Goal: Task Accomplishment & Management: Complete application form

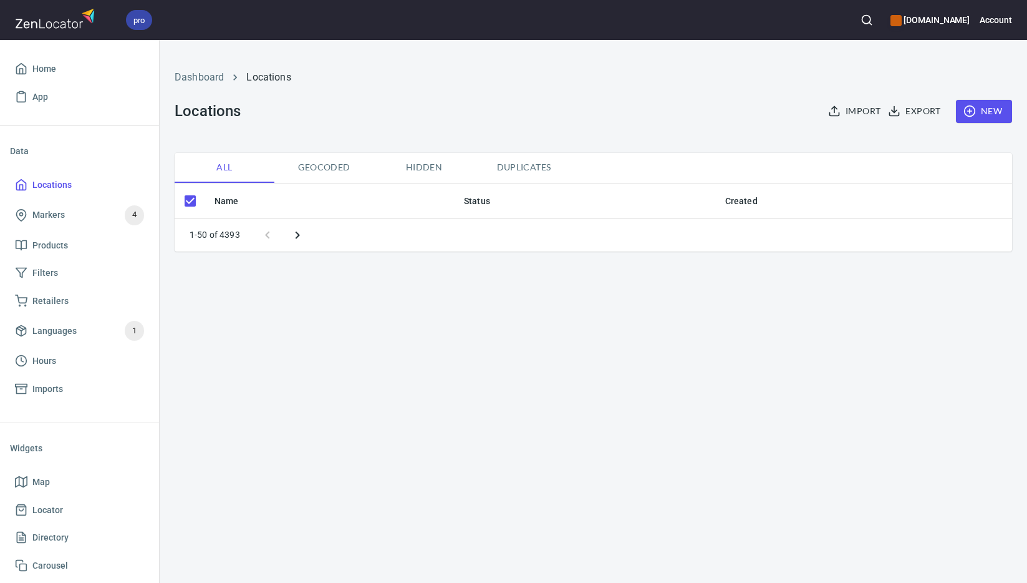
checkbox input "false"
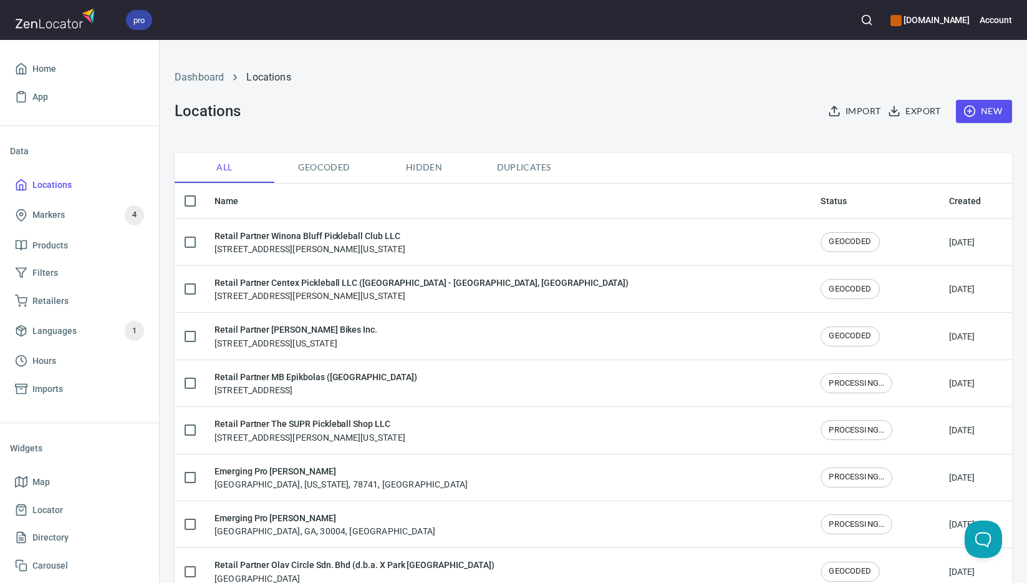
click at [989, 116] on span "New" at bounding box center [984, 112] width 36 height 16
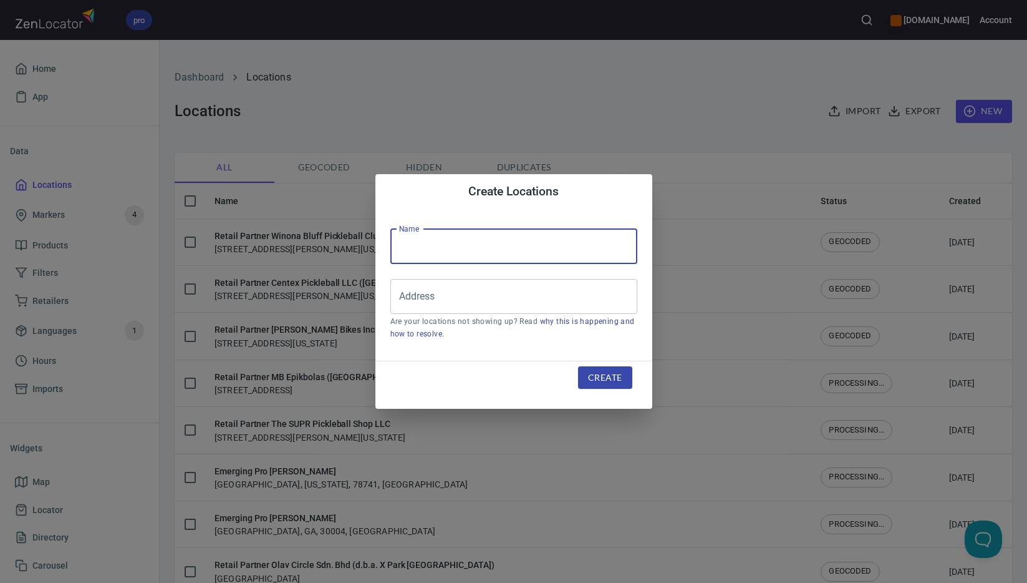
click at [500, 245] on input "text" at bounding box center [514, 246] width 247 height 35
paste input "cvilleSMASH LLC"
type input "Retail Partner cvilleSMASH LLC"
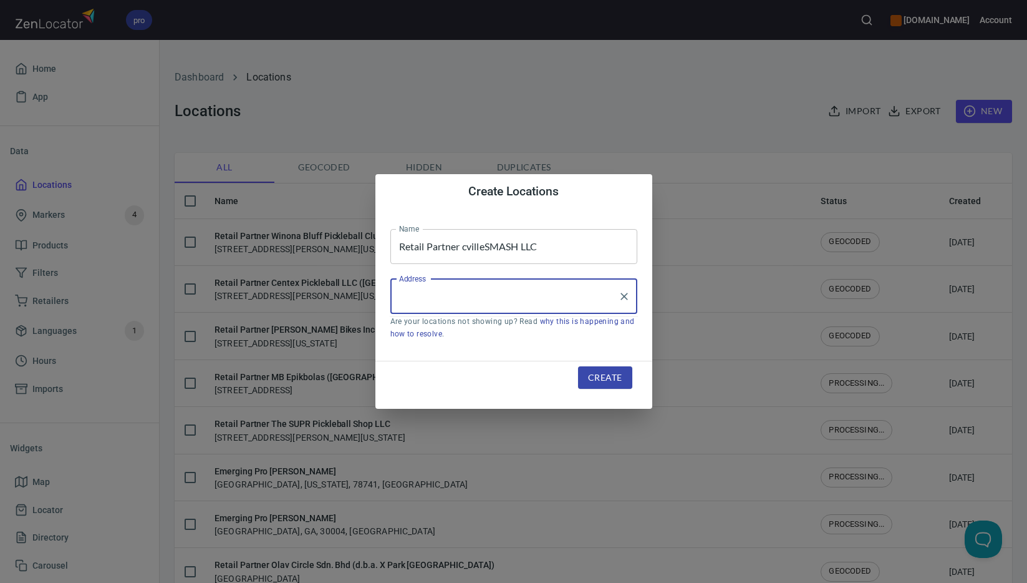
click at [469, 298] on input "Address" at bounding box center [504, 296] width 217 height 24
paste input "[STREET_ADDRESS]"
click at [546, 333] on li "[STREET_ADDRESS][US_STATE]" at bounding box center [514, 332] width 247 height 22
type input "[STREET_ADDRESS][US_STATE]"
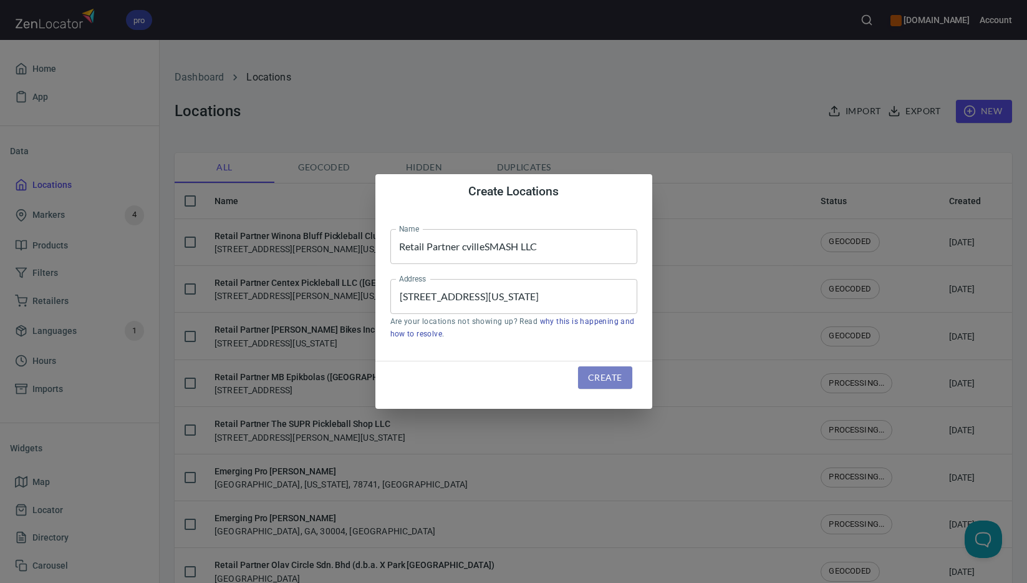
click at [625, 381] on button "Create" at bounding box center [605, 377] width 54 height 23
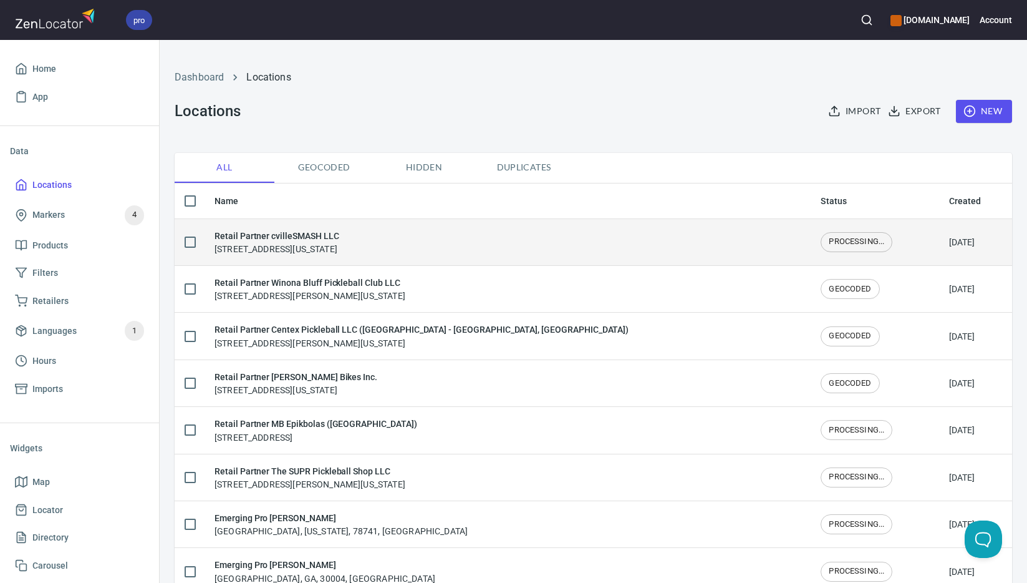
click at [339, 246] on div "Retail Partner cvilleSMASH LLC [STREET_ADDRESS][US_STATE]" at bounding box center [277, 242] width 125 height 26
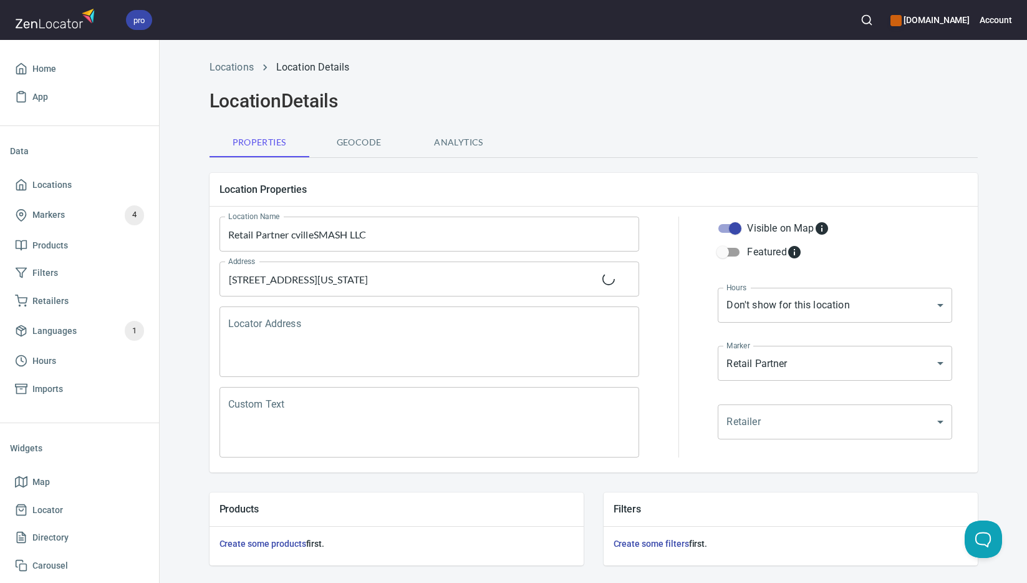
click at [379, 342] on textarea "Locator Address" at bounding box center [429, 341] width 403 height 47
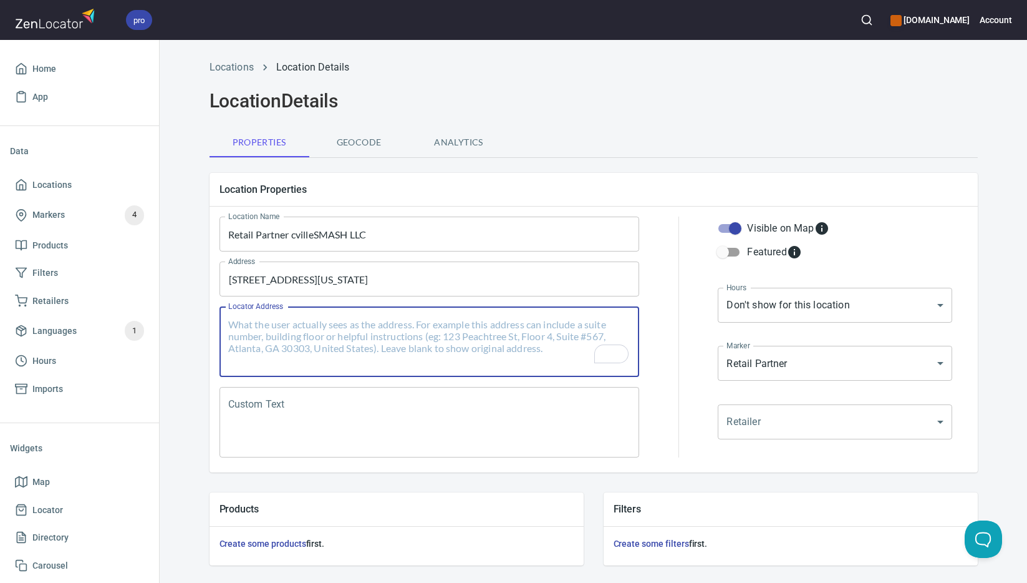
paste textarea "[STREET_ADDRESS][US_STATE]"
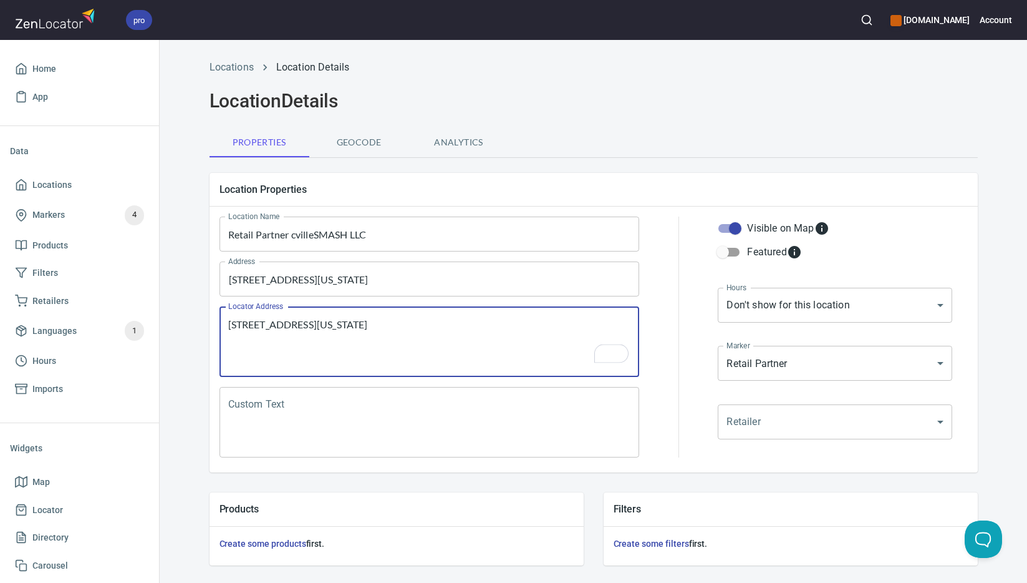
type textarea "[STREET_ADDRESS][US_STATE]"
click at [410, 417] on textarea "Custom Text" at bounding box center [429, 422] width 403 height 47
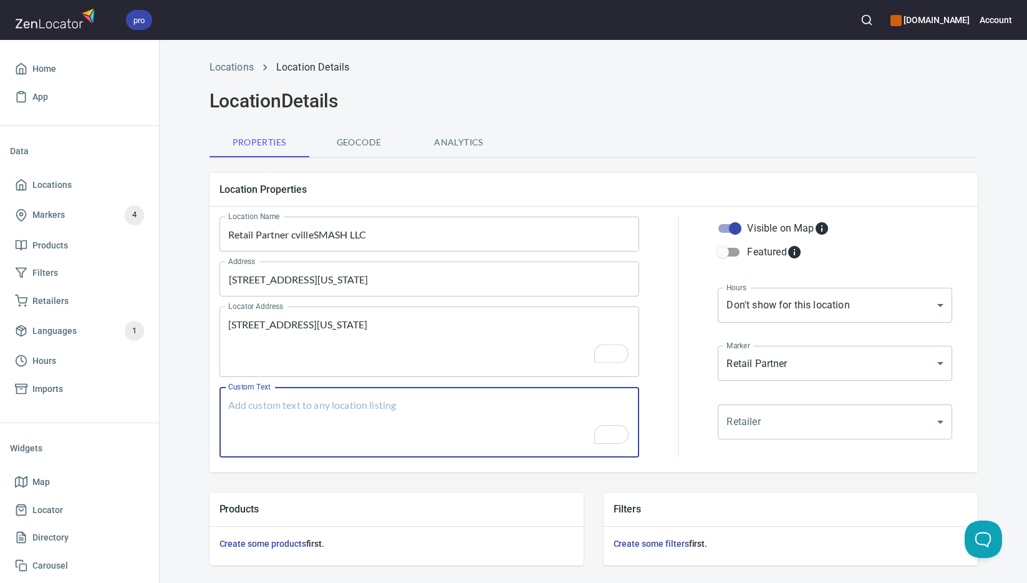
paste textarea "Brands Carried: SelkirkJoola Return Policy: Undecided"
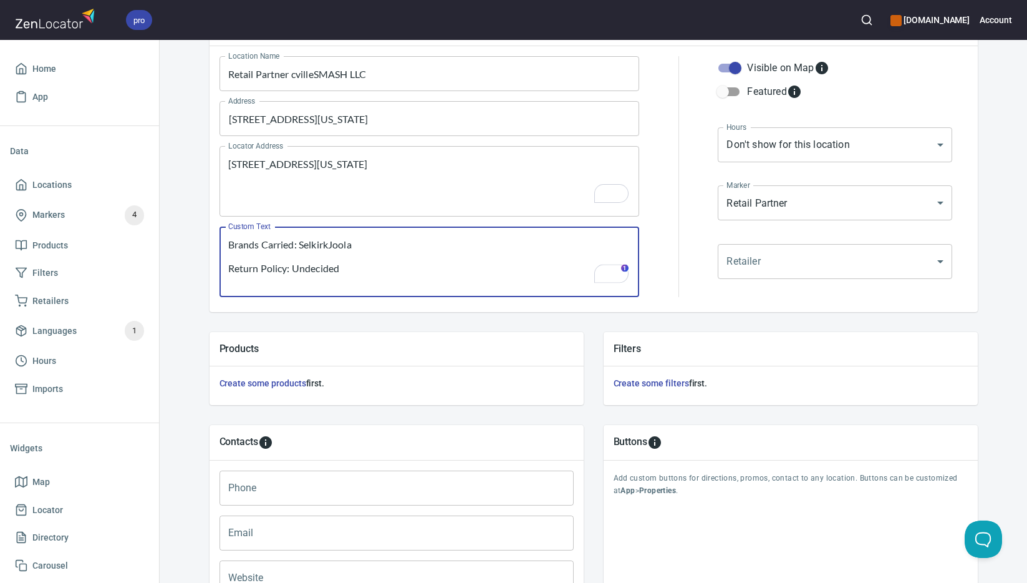
type textarea "Brands Carried: SelkirkJoola Return Policy: Undecided"
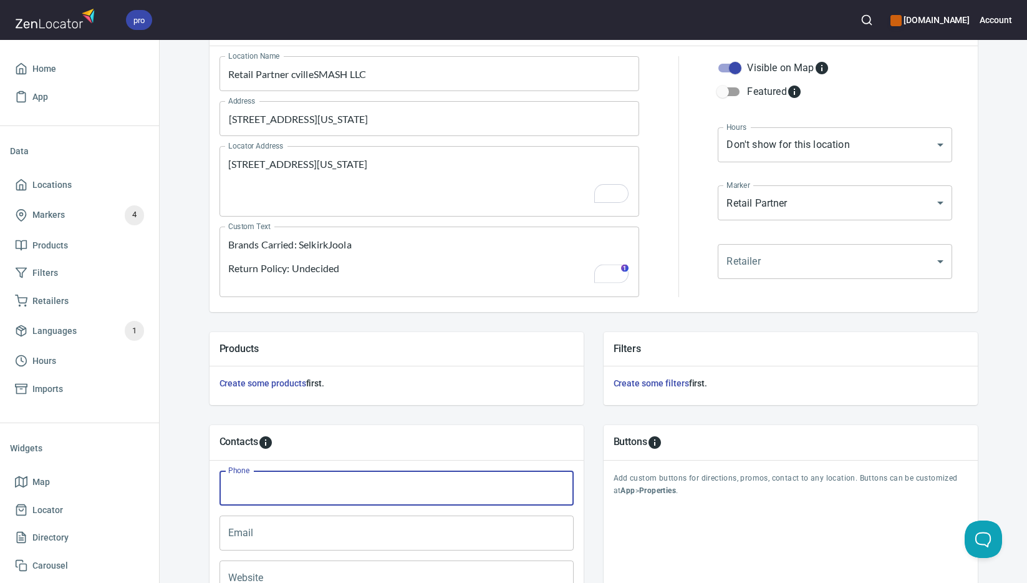
click at [356, 483] on input "Phone" at bounding box center [397, 487] width 354 height 35
paste input "[PHONE_NUMBER]"
type input "[PHONE_NUMBER]"
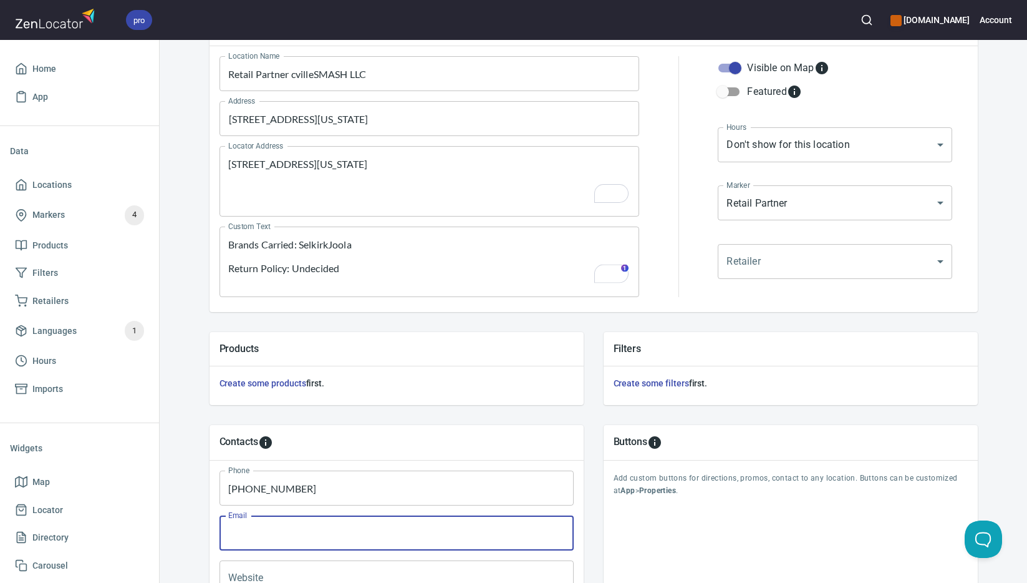
paste input "[EMAIL_ADDRESS][DOMAIN_NAME]"
type input "[EMAIL_ADDRESS][DOMAIN_NAME]"
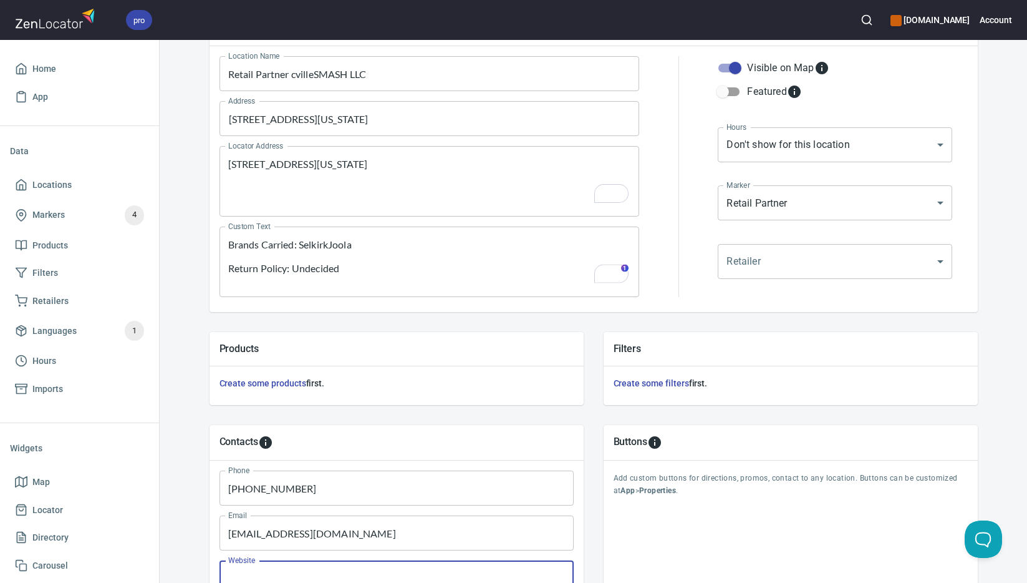
scroll to position [173, 0]
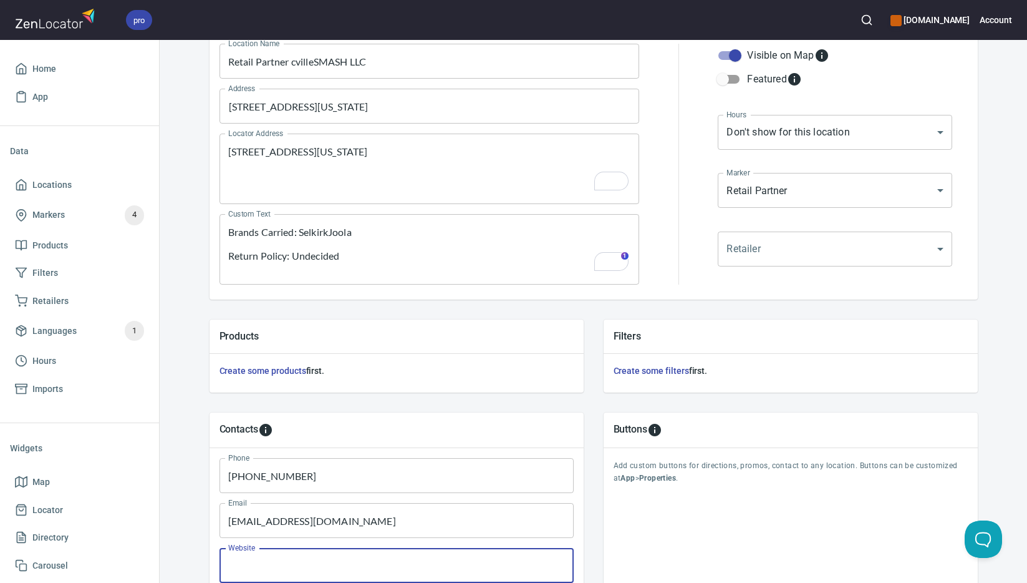
paste input "[DOMAIN_NAME]"
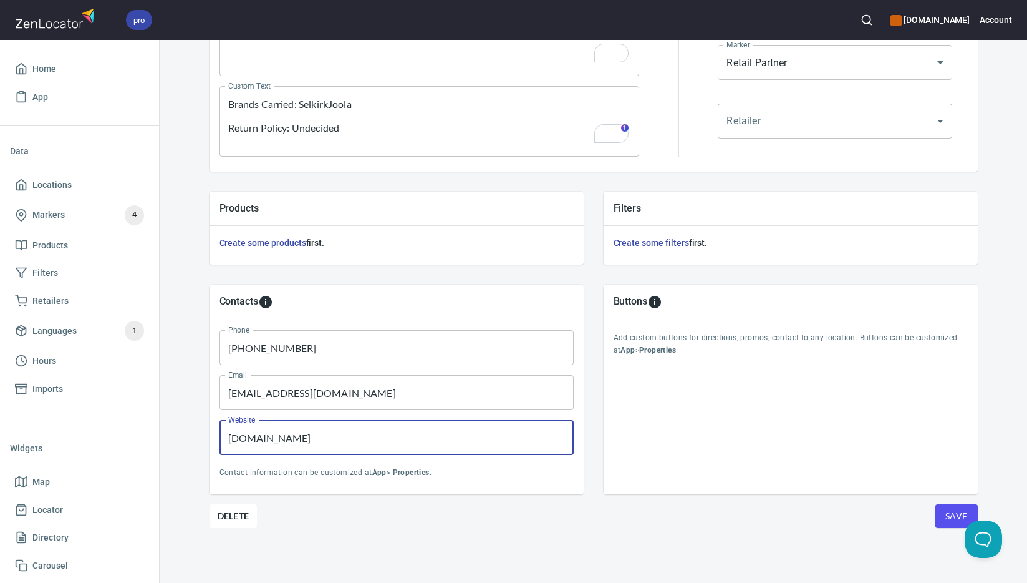
type input "[DOMAIN_NAME]"
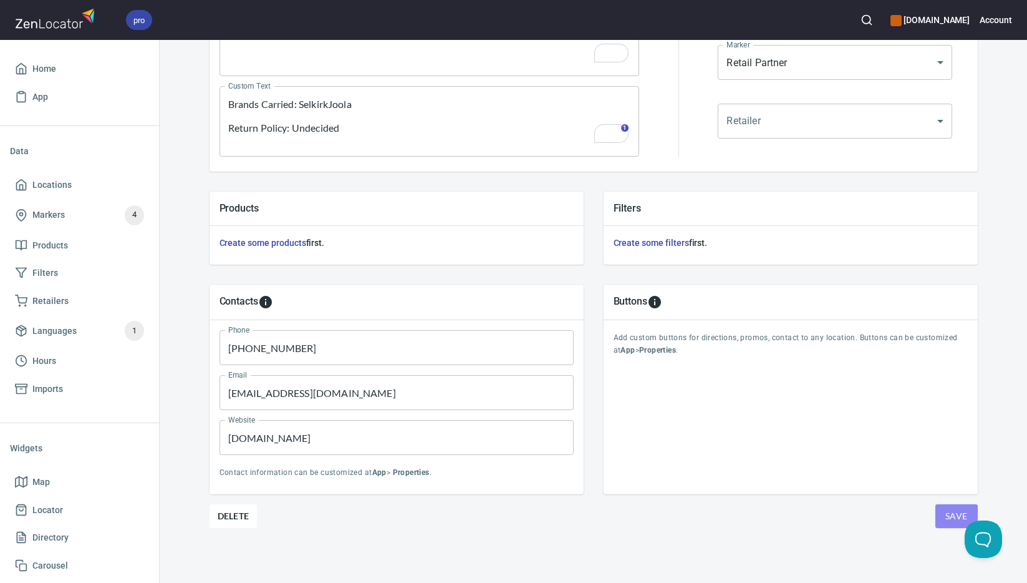
click at [958, 518] on span "Save" at bounding box center [957, 516] width 22 height 16
